Goal: Task Accomplishment & Management: Complete application form

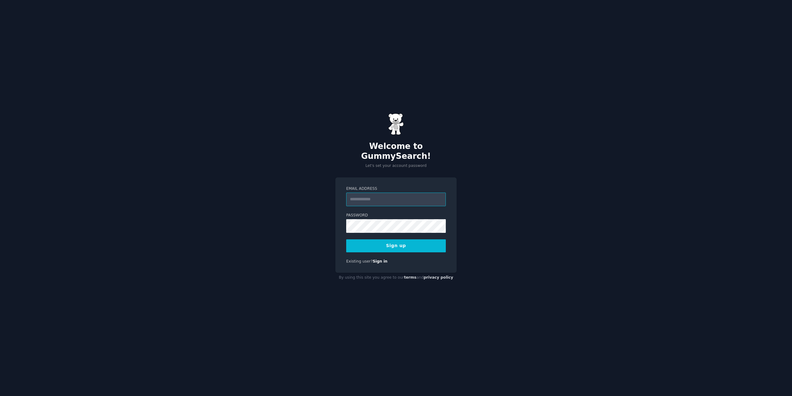
click at [383, 193] on input "Email Address" at bounding box center [396, 200] width 100 height 14
type input "**********"
click at [389, 245] on button "Sign up" at bounding box center [396, 245] width 100 height 13
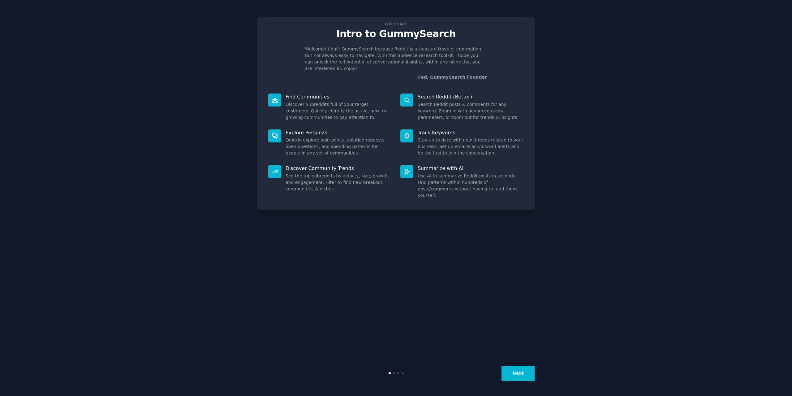
click at [519, 373] on button "Next" at bounding box center [518, 373] width 33 height 15
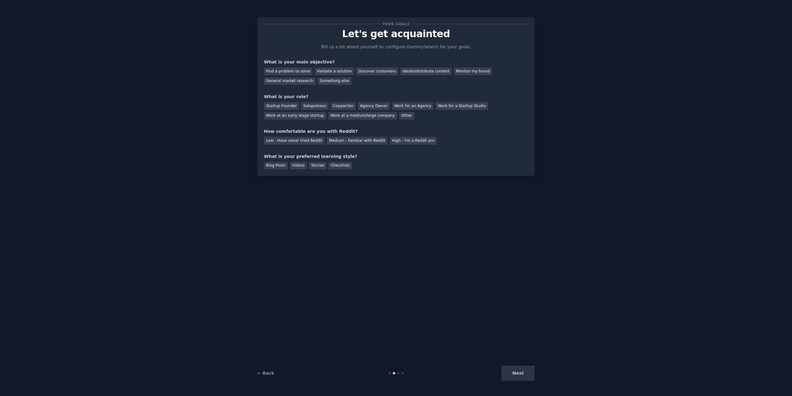
click at [519, 372] on div "Next" at bounding box center [488, 373] width 93 height 15
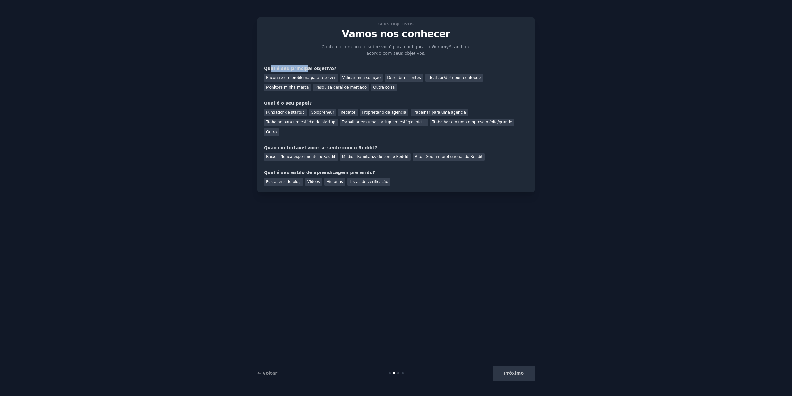
drag, startPoint x: 269, startPoint y: 68, endPoint x: 299, endPoint y: 68, distance: 30.6
click at [299, 68] on font "Qual é seu principal objetivo?" at bounding box center [300, 68] width 72 height 5
click at [357, 78] on font "Validar uma solução" at bounding box center [361, 78] width 38 height 4
click at [315, 89] on font "Pesquisa geral de mercado" at bounding box center [340, 87] width 51 height 4
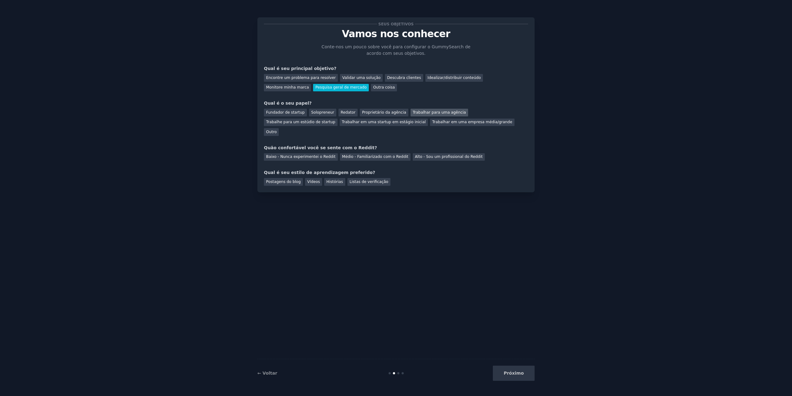
click at [432, 113] on font "Trabalhar para uma agência" at bounding box center [439, 112] width 53 height 4
click at [416, 154] on font "Alto - Sou um profissional do Reddit" at bounding box center [449, 156] width 68 height 4
click at [369, 153] on div "Médio - Familiarizado com o Reddit" at bounding box center [375, 157] width 71 height 8
click at [307, 180] on font "Vídeos" at bounding box center [313, 182] width 13 height 4
click at [529, 375] on button "Próximo" at bounding box center [514, 373] width 42 height 15
